Goal: Find specific page/section: Find specific page/section

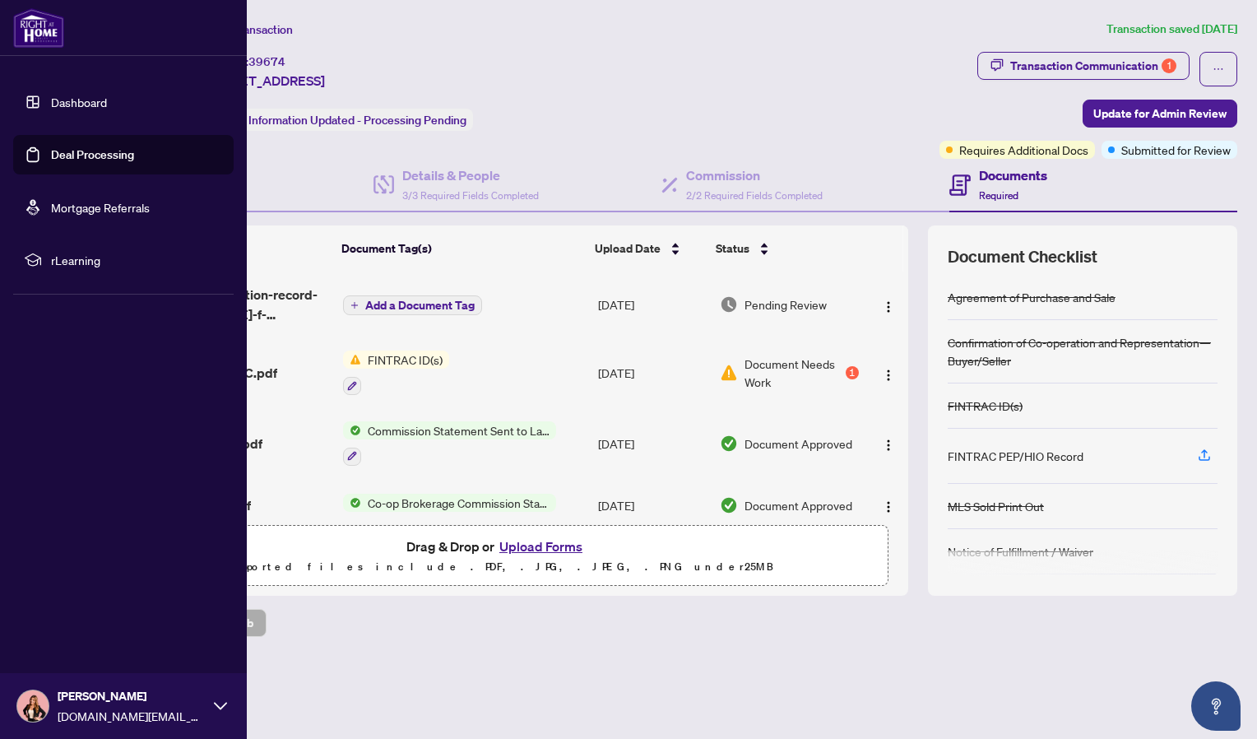
click at [25, 35] on img at bounding box center [38, 27] width 51 height 39
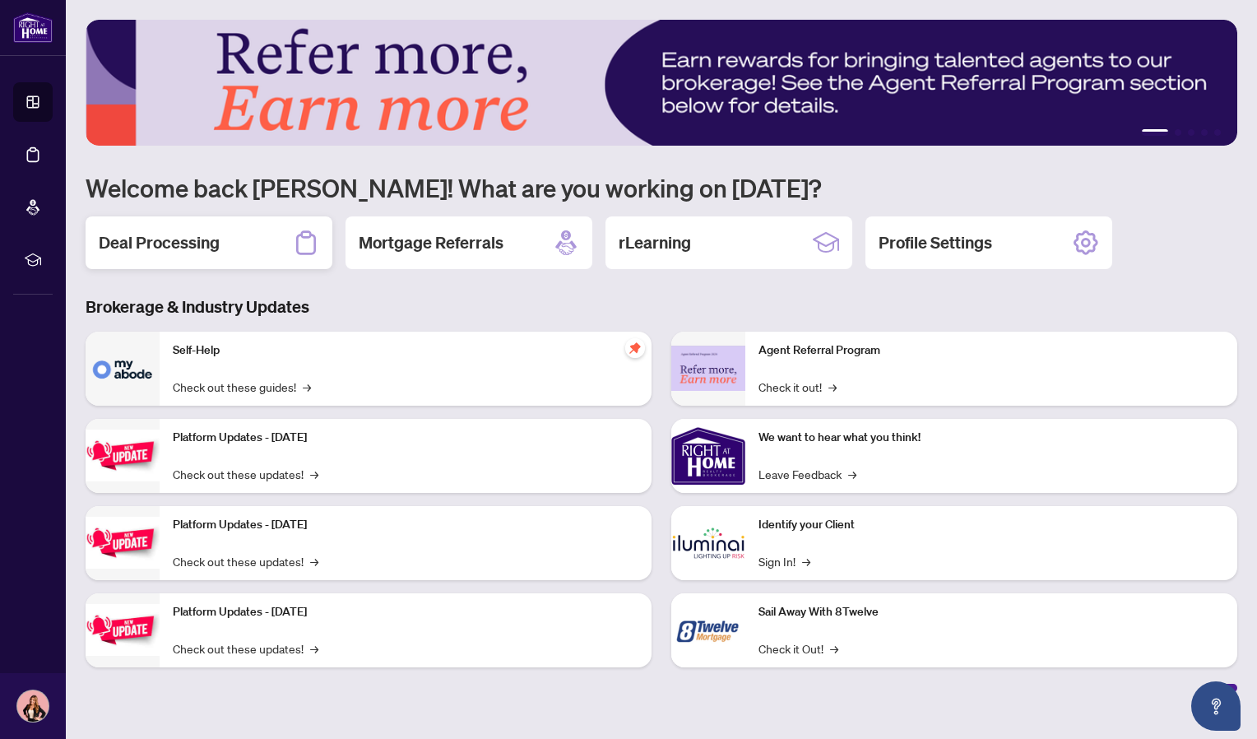
click at [243, 229] on div "Deal Processing" at bounding box center [209, 242] width 247 height 53
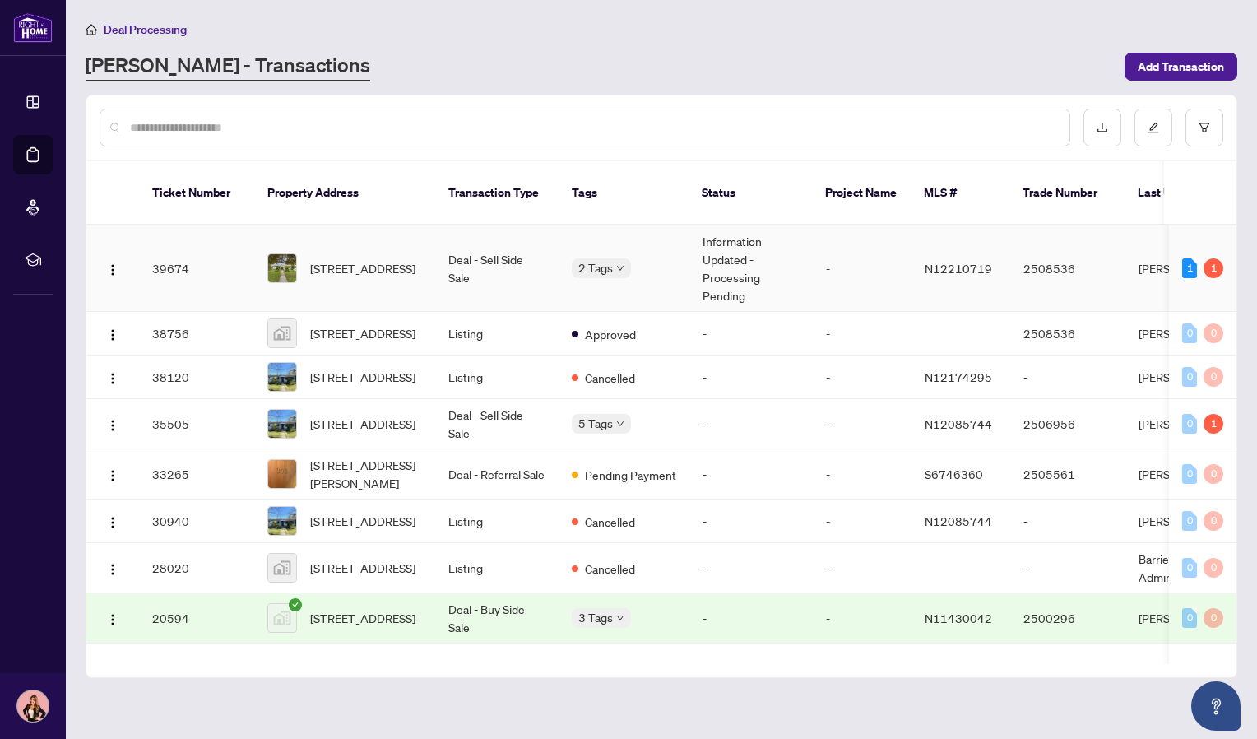
click at [1206, 258] on div "1" at bounding box center [1213, 268] width 20 height 20
click at [338, 259] on span "[STREET_ADDRESS]" at bounding box center [362, 268] width 105 height 18
drag, startPoint x: 908, startPoint y: 299, endPoint x: 910, endPoint y: 236, distance: 62.6
click div "(15) File Name Document Tag(s) Upload Date Status fintrac-identification-record…"
drag, startPoint x: 910, startPoint y: 236, endPoint x: 909, endPoint y: 294, distance: 57.6
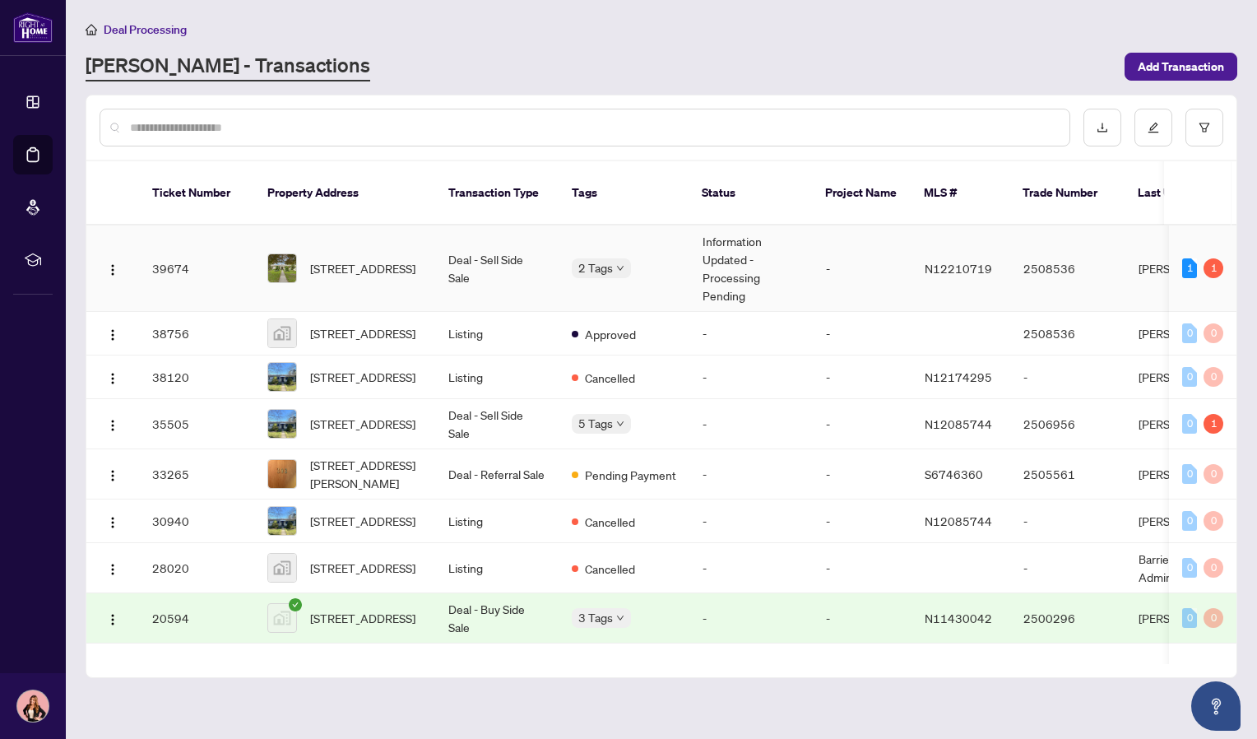
click div "(15) File Name Document Tag(s) Upload Date Status fintrac-identification-record…"
click div "Transaction Communication 1"
click button "button"
